Goal: Task Accomplishment & Management: Use online tool/utility

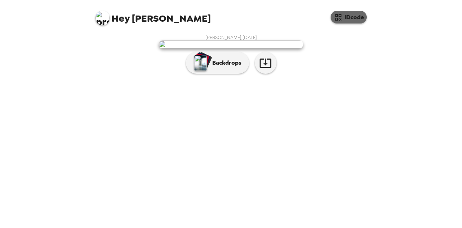
click at [349, 18] on button "IDcode" at bounding box center [348, 17] width 36 height 13
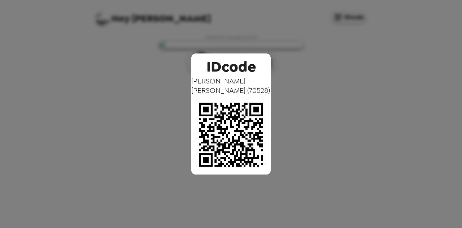
click at [348, 147] on div "IDcode [PERSON_NAME] ( 70528 )" at bounding box center [231, 114] width 462 height 228
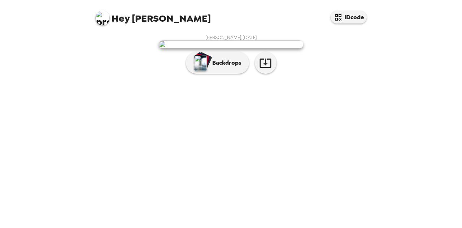
scroll to position [33, 0]
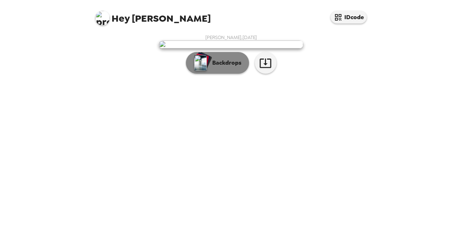
click at [227, 67] on p "Backdrops" at bounding box center [225, 62] width 33 height 9
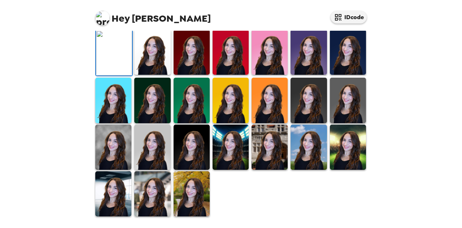
scroll to position [210, 0]
